Goal: Check status

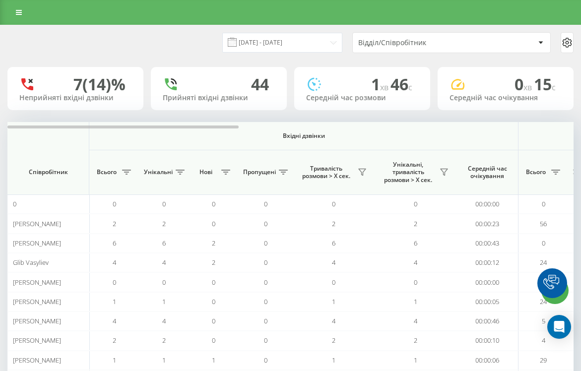
click at [413, 45] on div "Відділ/Співробітник" at bounding box center [417, 43] width 118 height 8
click at [274, 42] on input "[DATE] - [DATE]" at bounding box center [282, 42] width 120 height 19
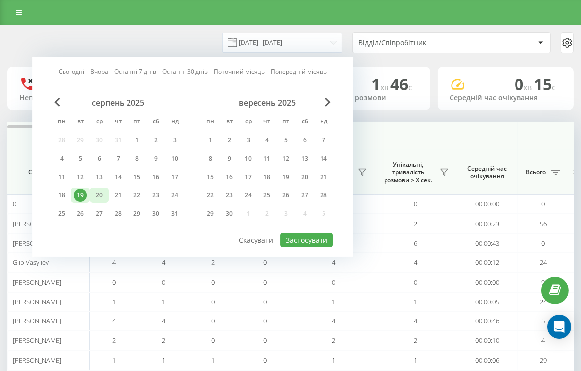
click at [101, 193] on div "20" at bounding box center [99, 195] width 13 height 13
click at [299, 238] on button "Застосувати" at bounding box center [306, 240] width 53 height 14
type input "[DATE] - [DATE]"
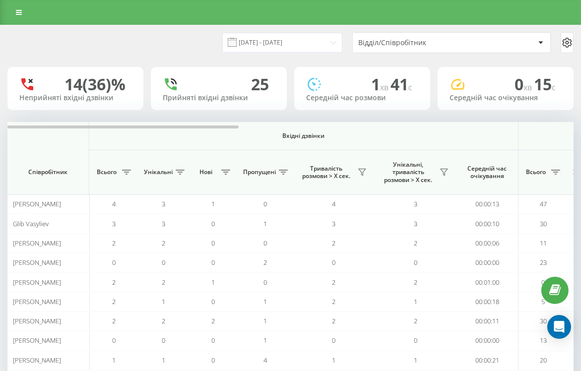
click at [460, 46] on div "Відділ/Співробітник" at bounding box center [417, 43] width 118 height 8
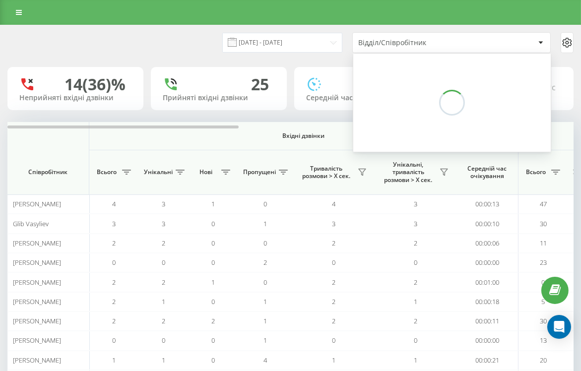
click at [346, 40] on div "[DATE] - [DATE] Відділ/Співробітник" at bounding box center [432, 42] width 283 height 21
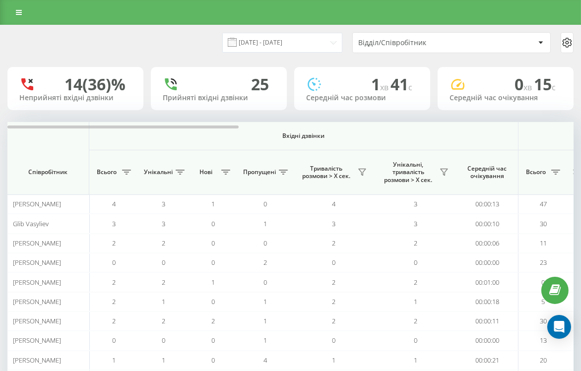
click at [451, 48] on div "Відділ/Співробітник" at bounding box center [450, 43] width 197 height 20
